Goal: Task Accomplishment & Management: Manage account settings

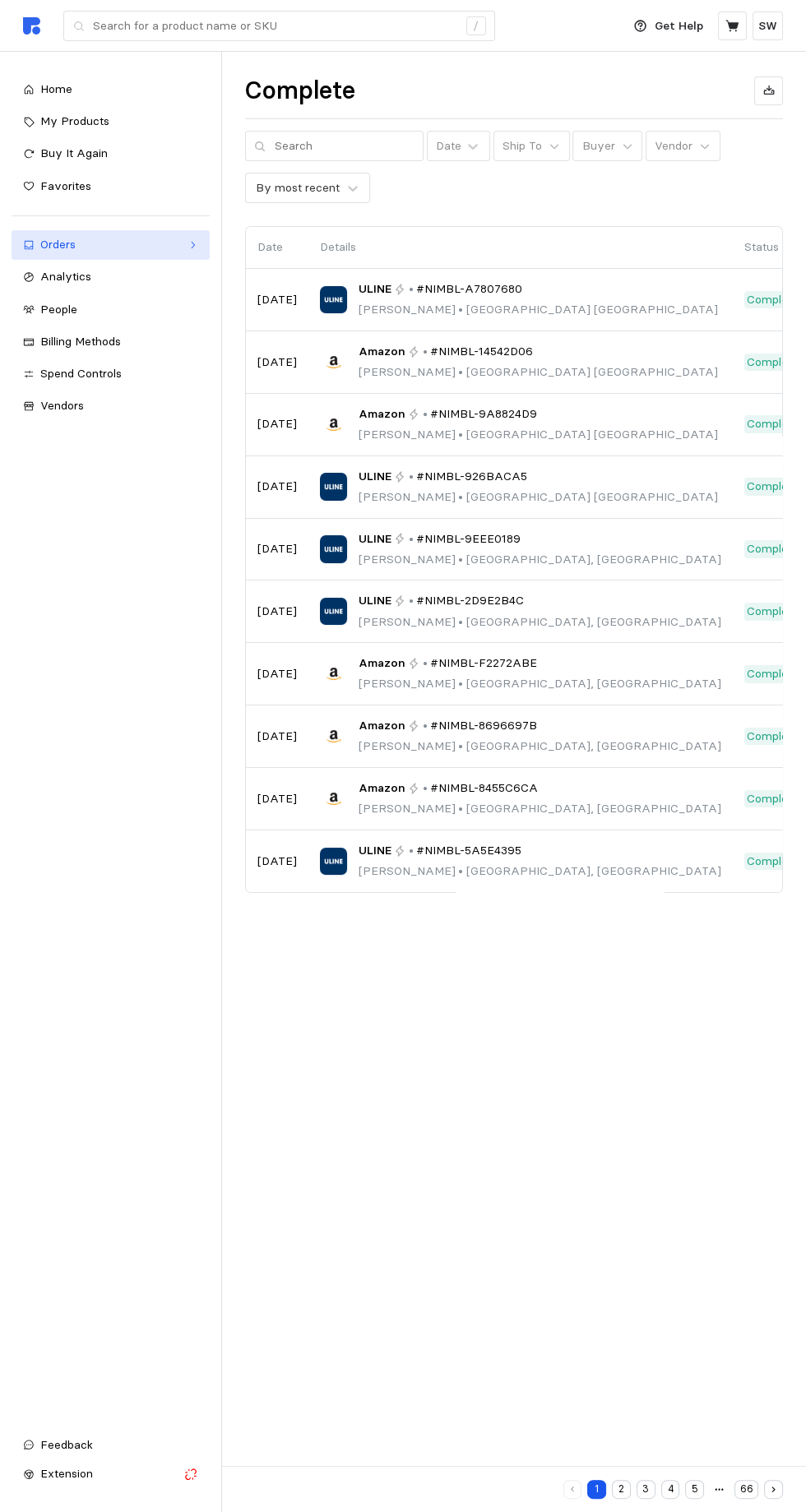
click at [122, 252] on div "Orders" at bounding box center [110, 245] width 141 height 18
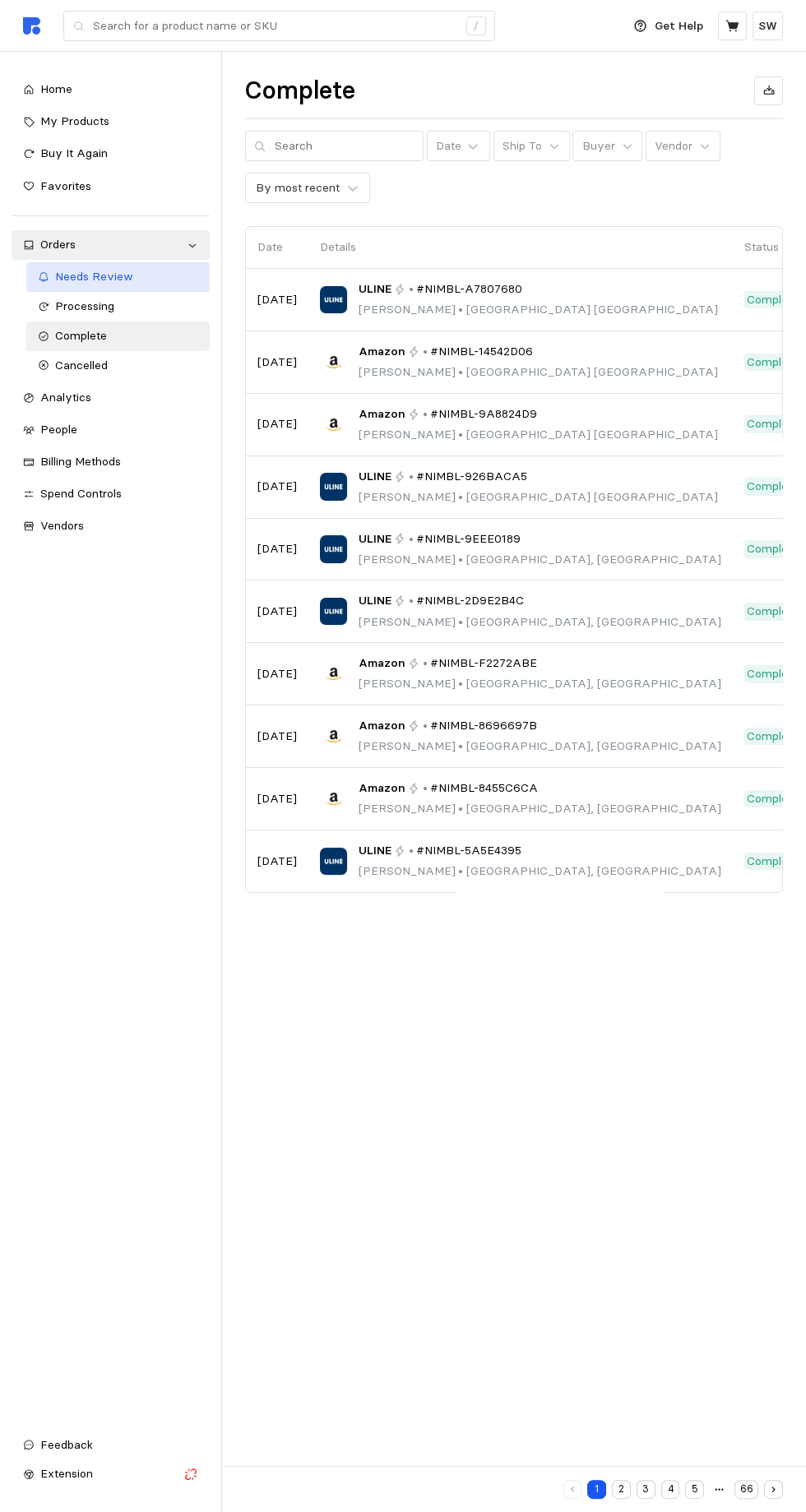
click at [120, 277] on span "Needs Review" at bounding box center [94, 277] width 78 height 15
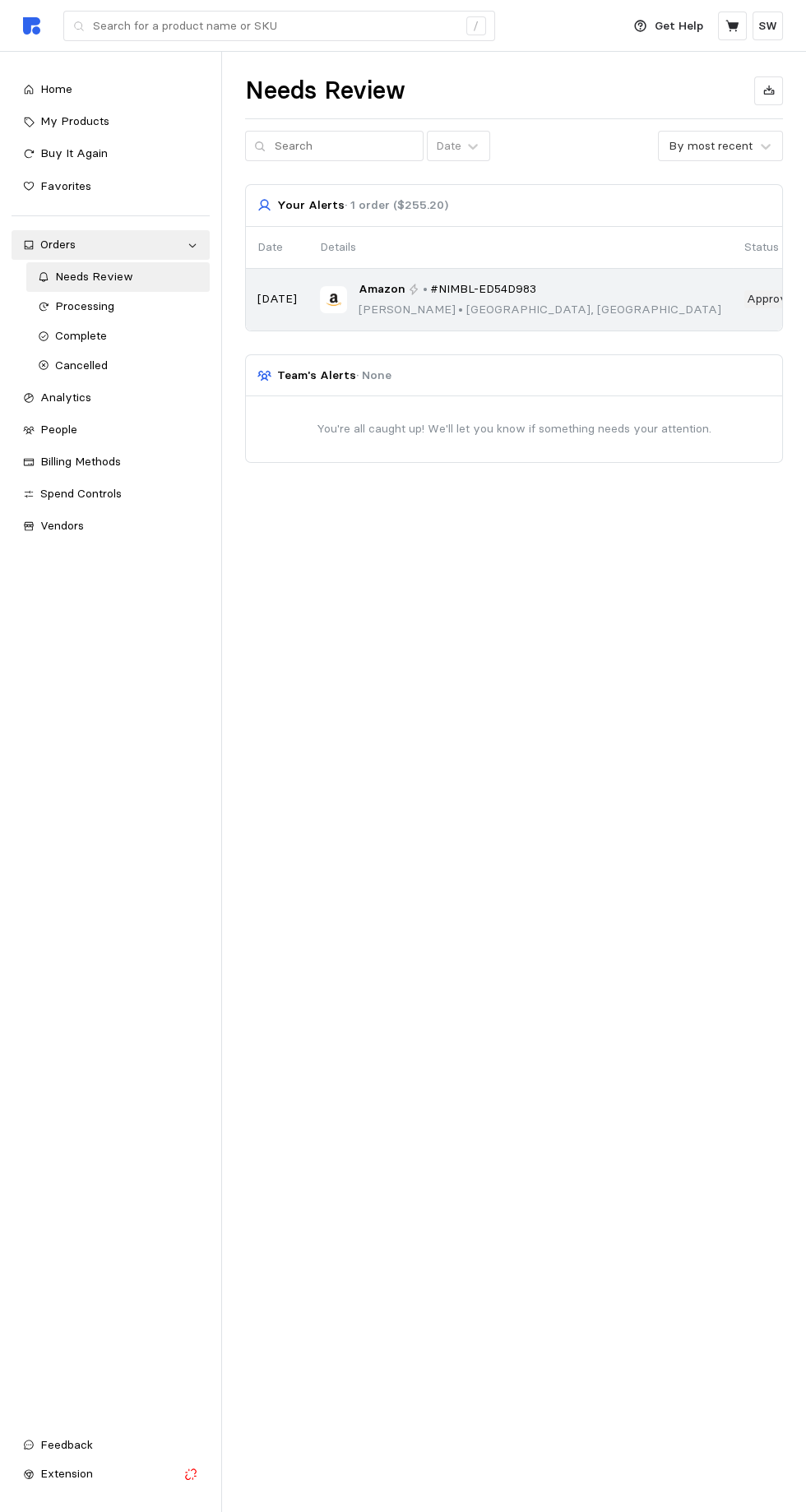
click at [488, 288] on span "#NIMBL-ED54D983" at bounding box center [483, 289] width 106 height 18
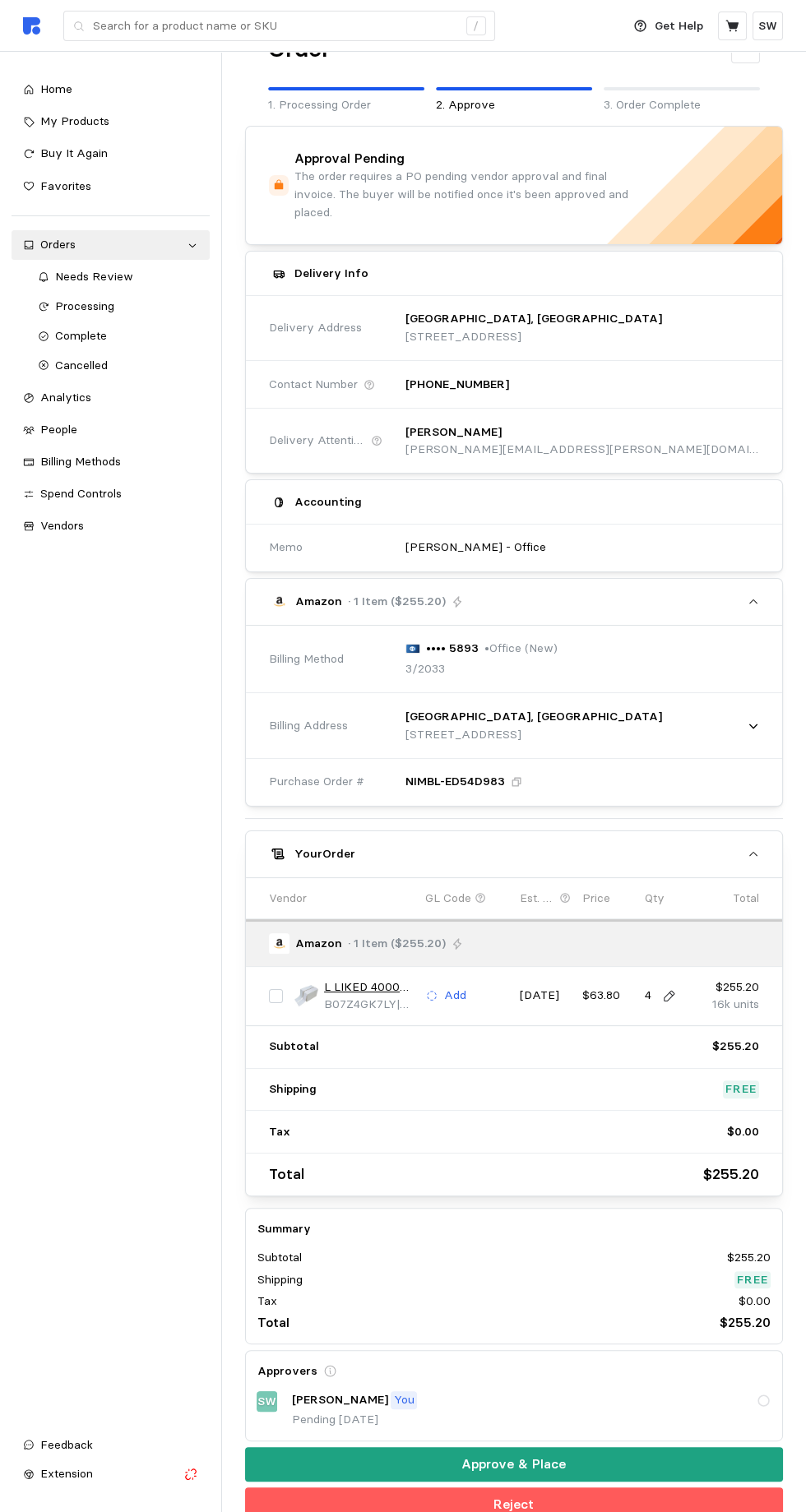
scroll to position [72, 0]
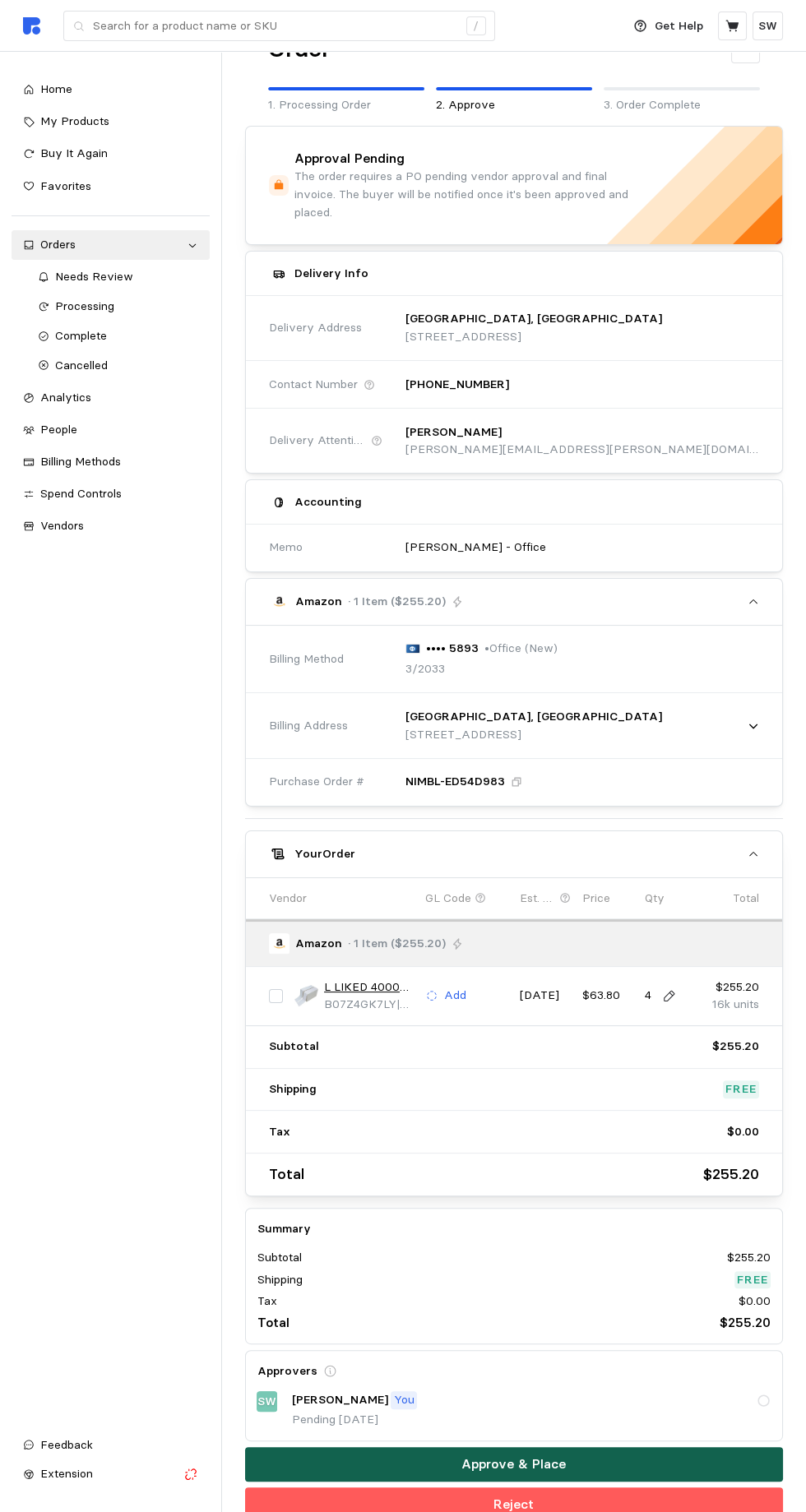
click at [607, 1456] on button "Approve & Place" at bounding box center [514, 1464] width 538 height 34
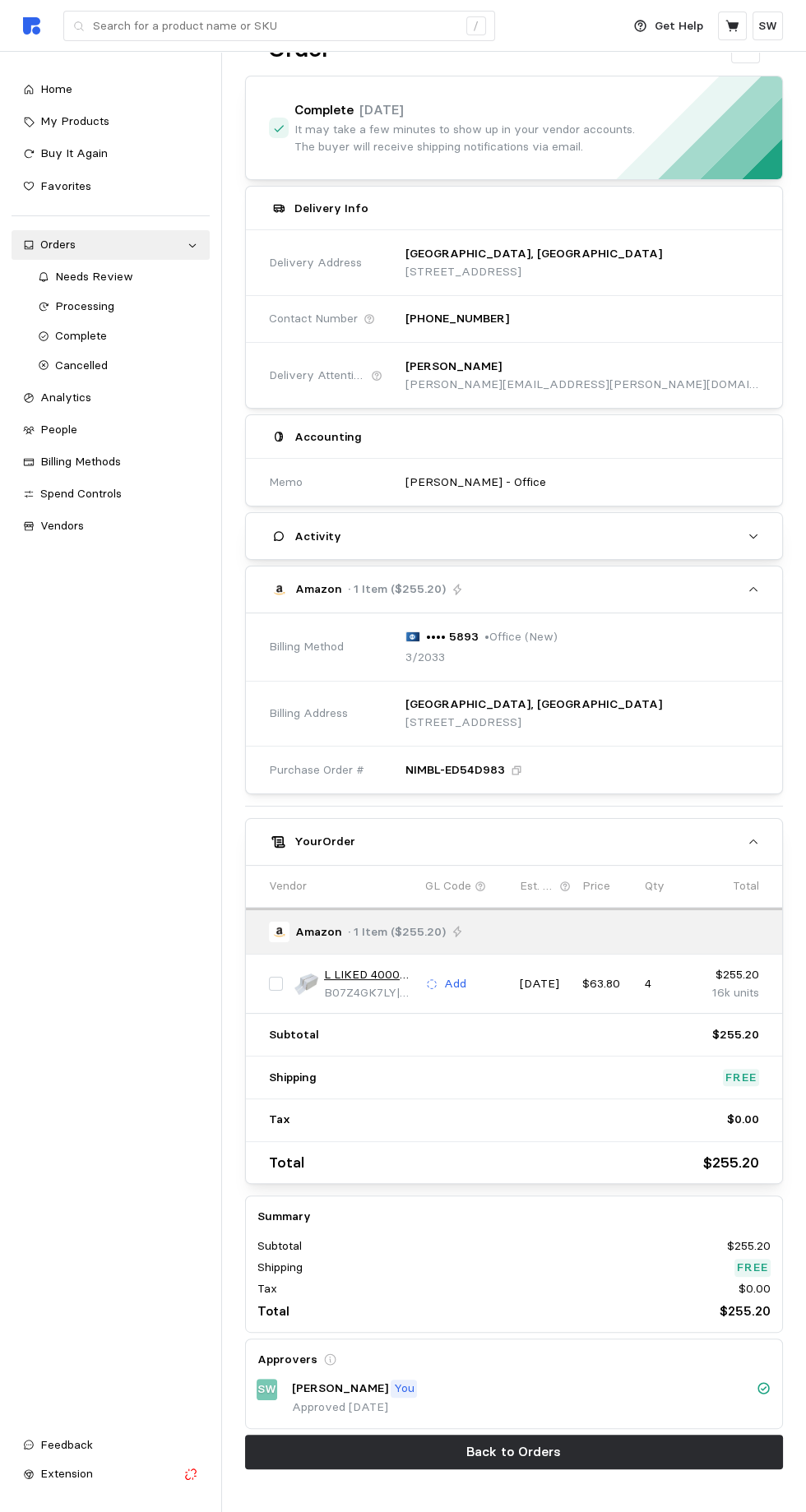
scroll to position [0, 0]
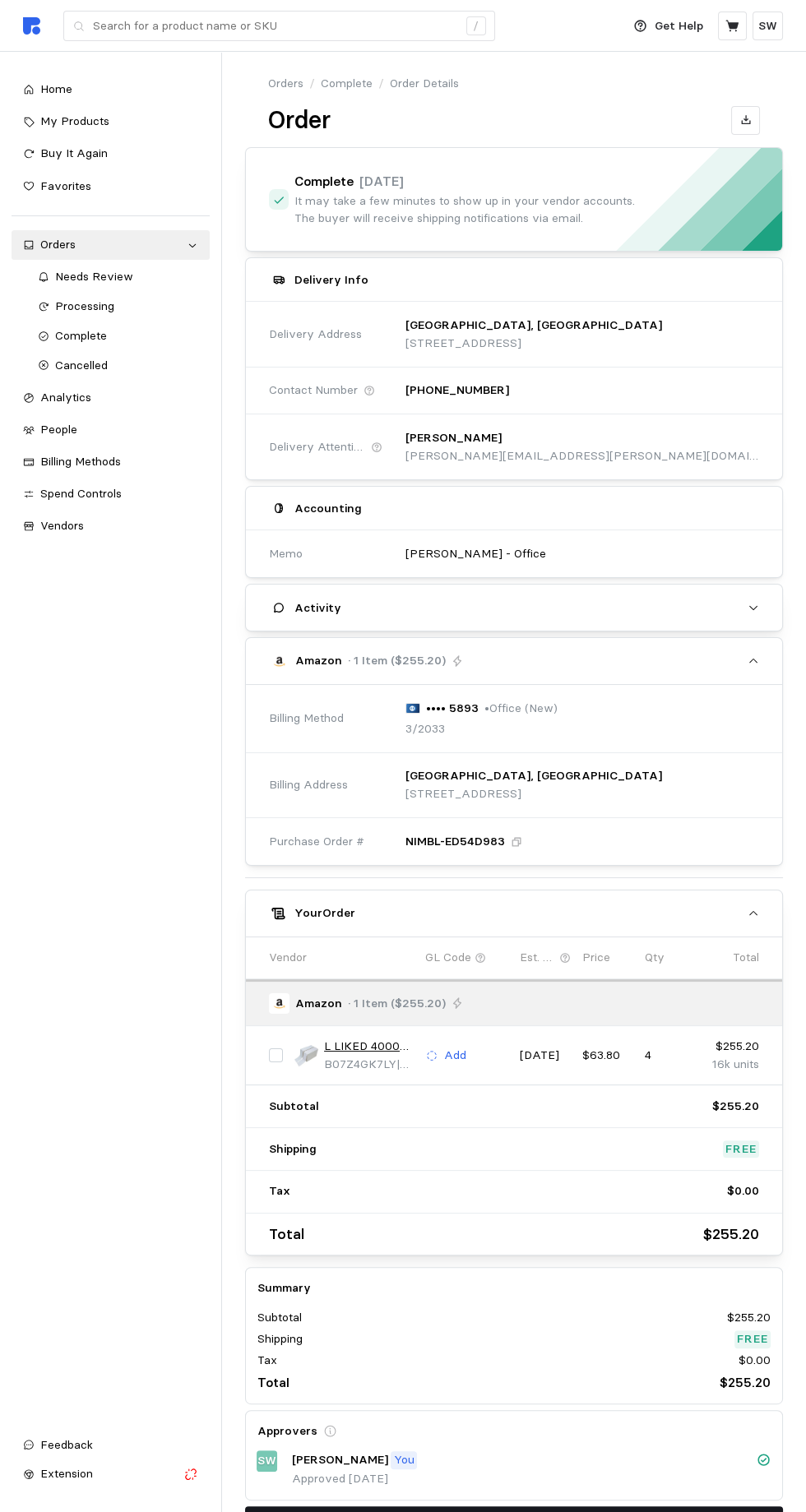
click at [580, 1511] on button "Back to Orders" at bounding box center [514, 1523] width 538 height 34
